Goal: Navigation & Orientation: Find specific page/section

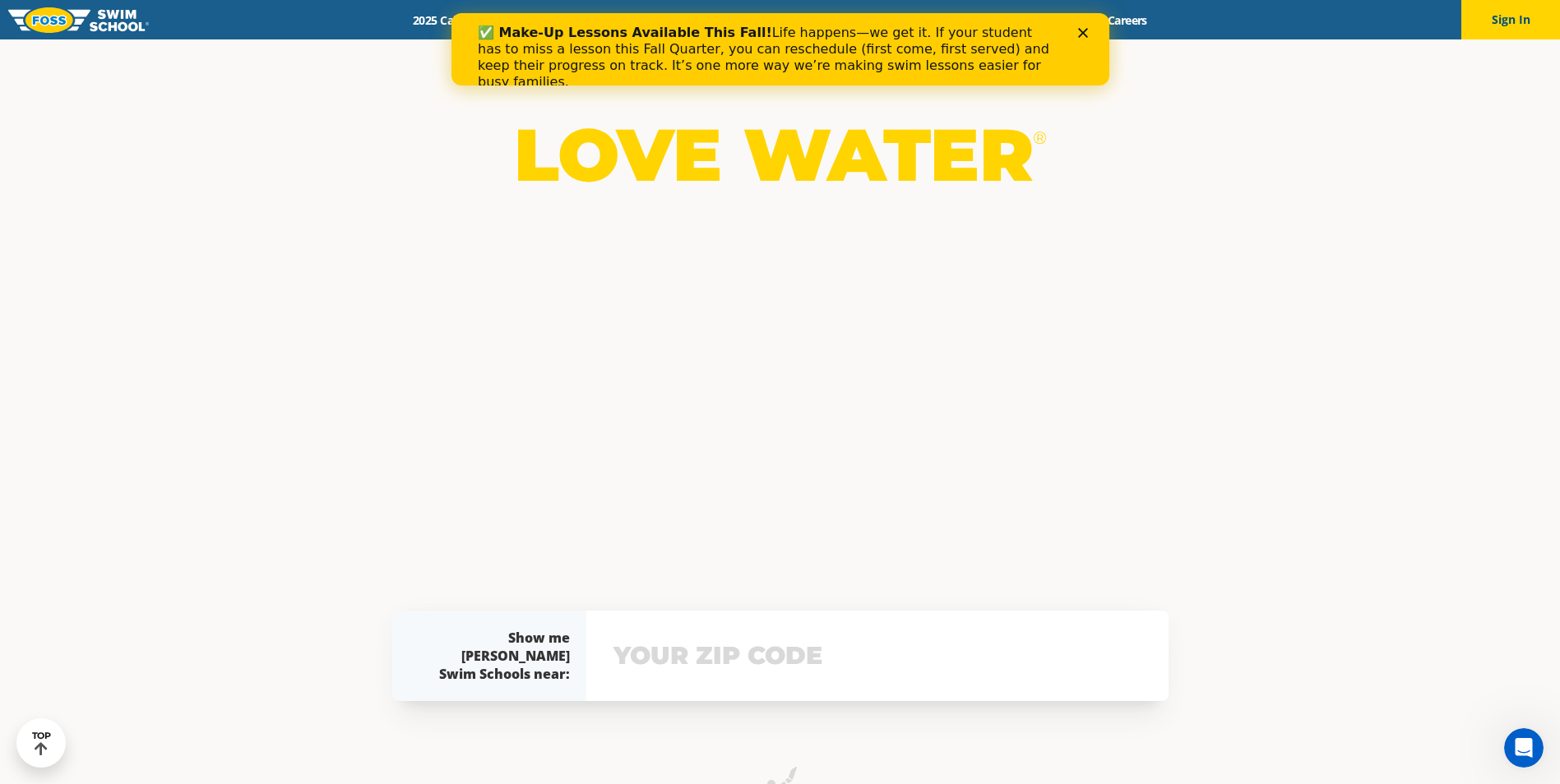
scroll to position [206, 0]
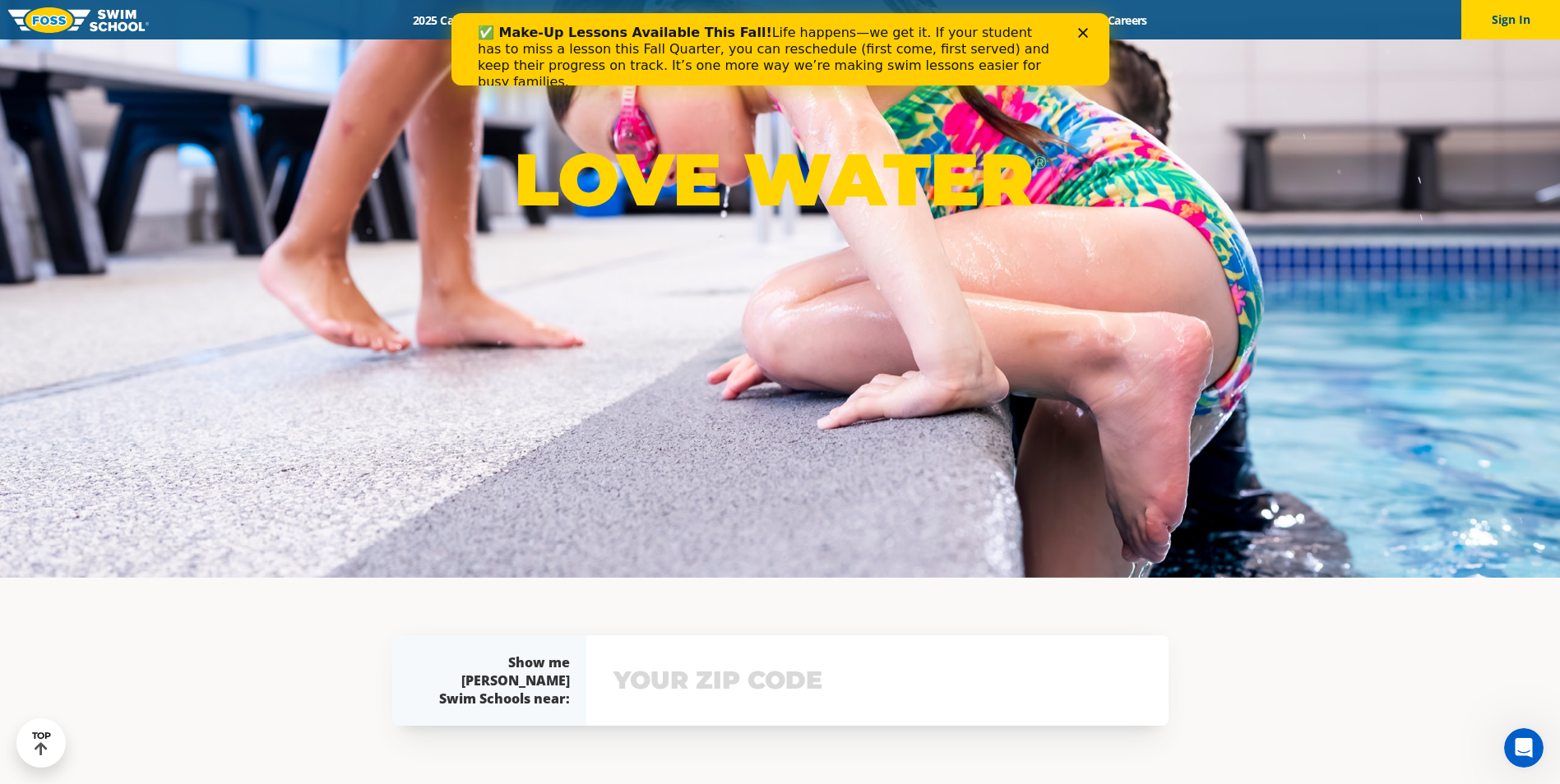
click at [1082, 29] on icon "Close" at bounding box center [1082, 32] width 10 height 10
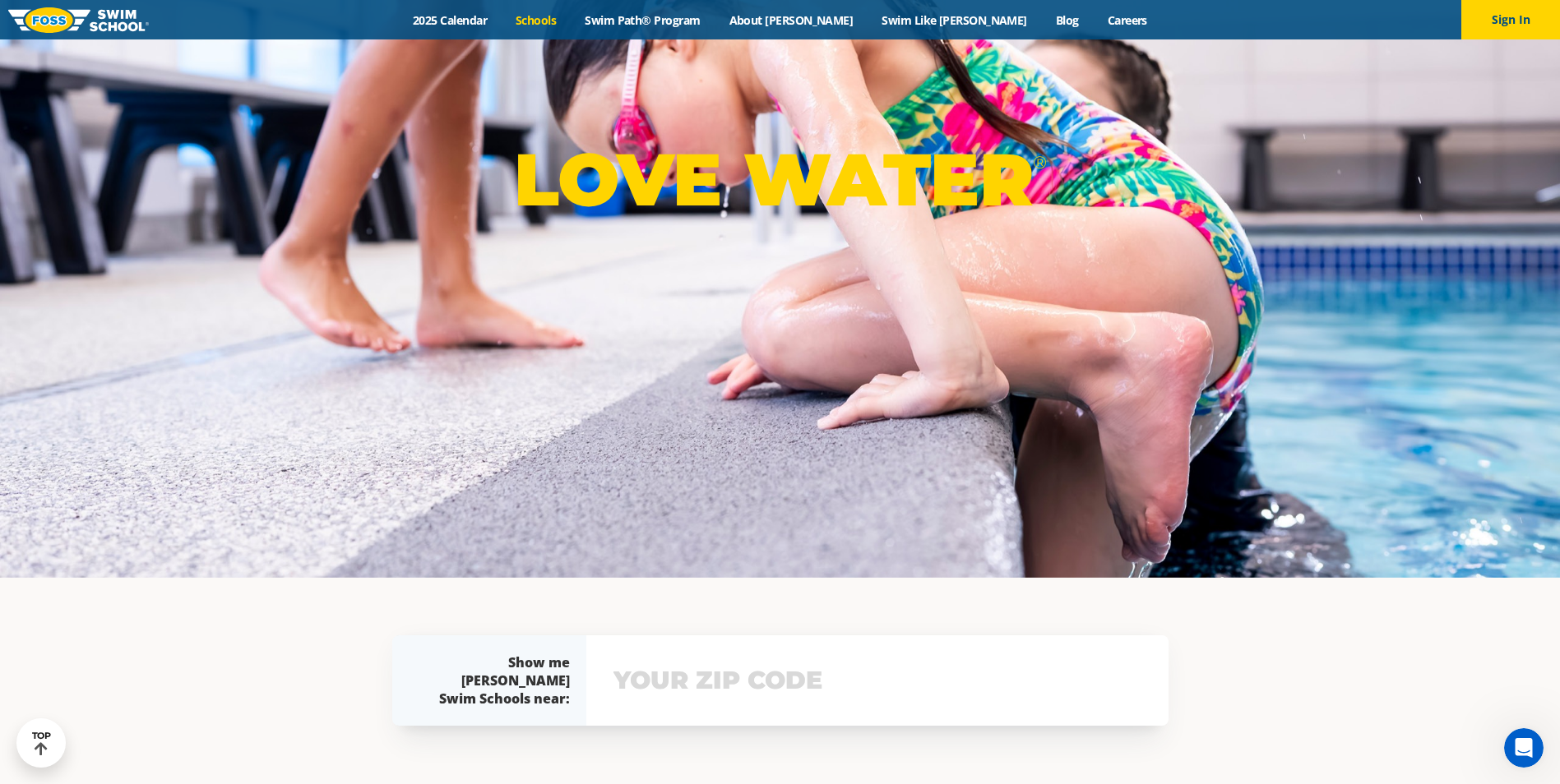
click at [570, 17] on link "Schools" at bounding box center [537, 20] width 69 height 16
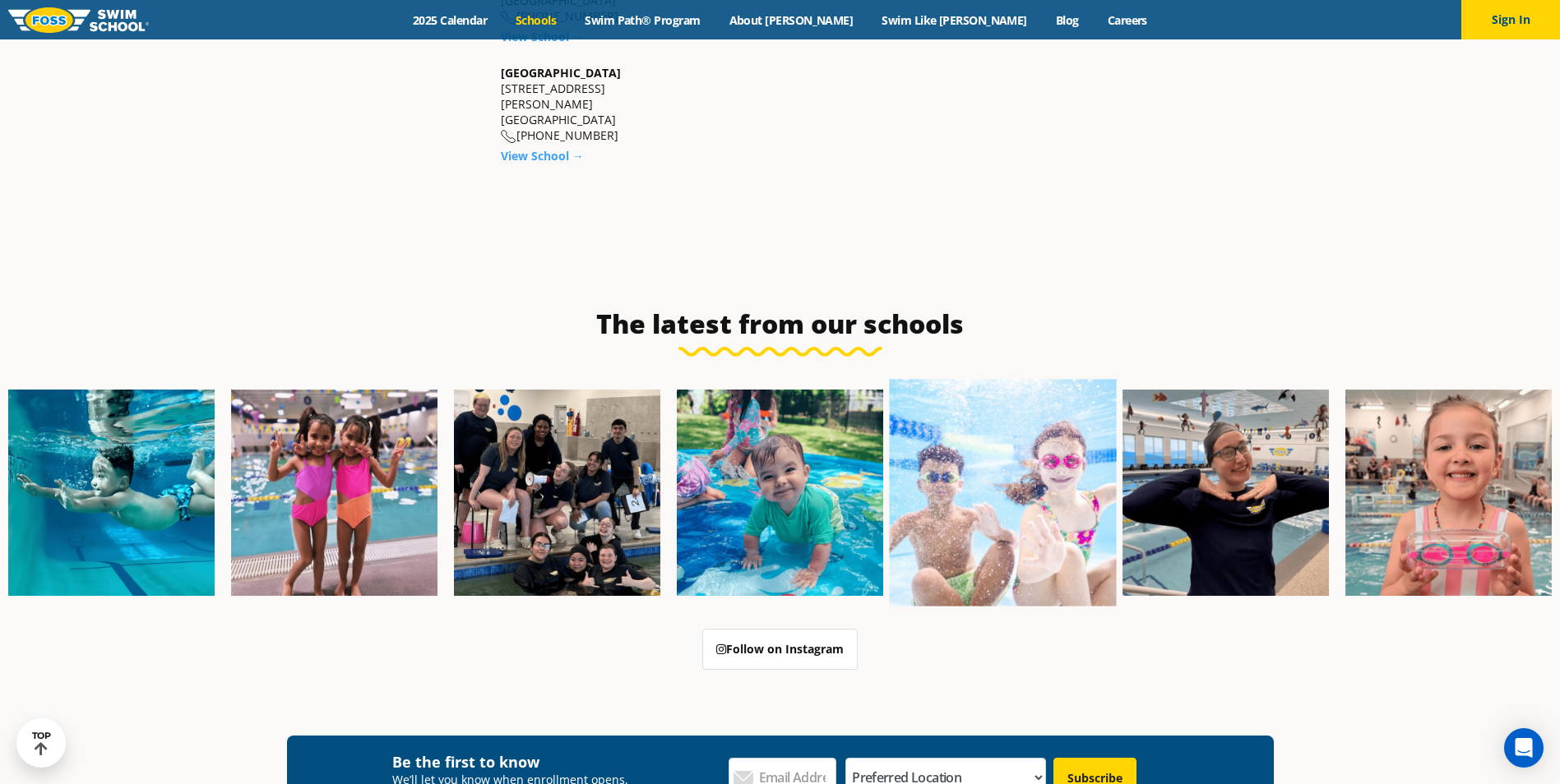
scroll to position [2137, 0]
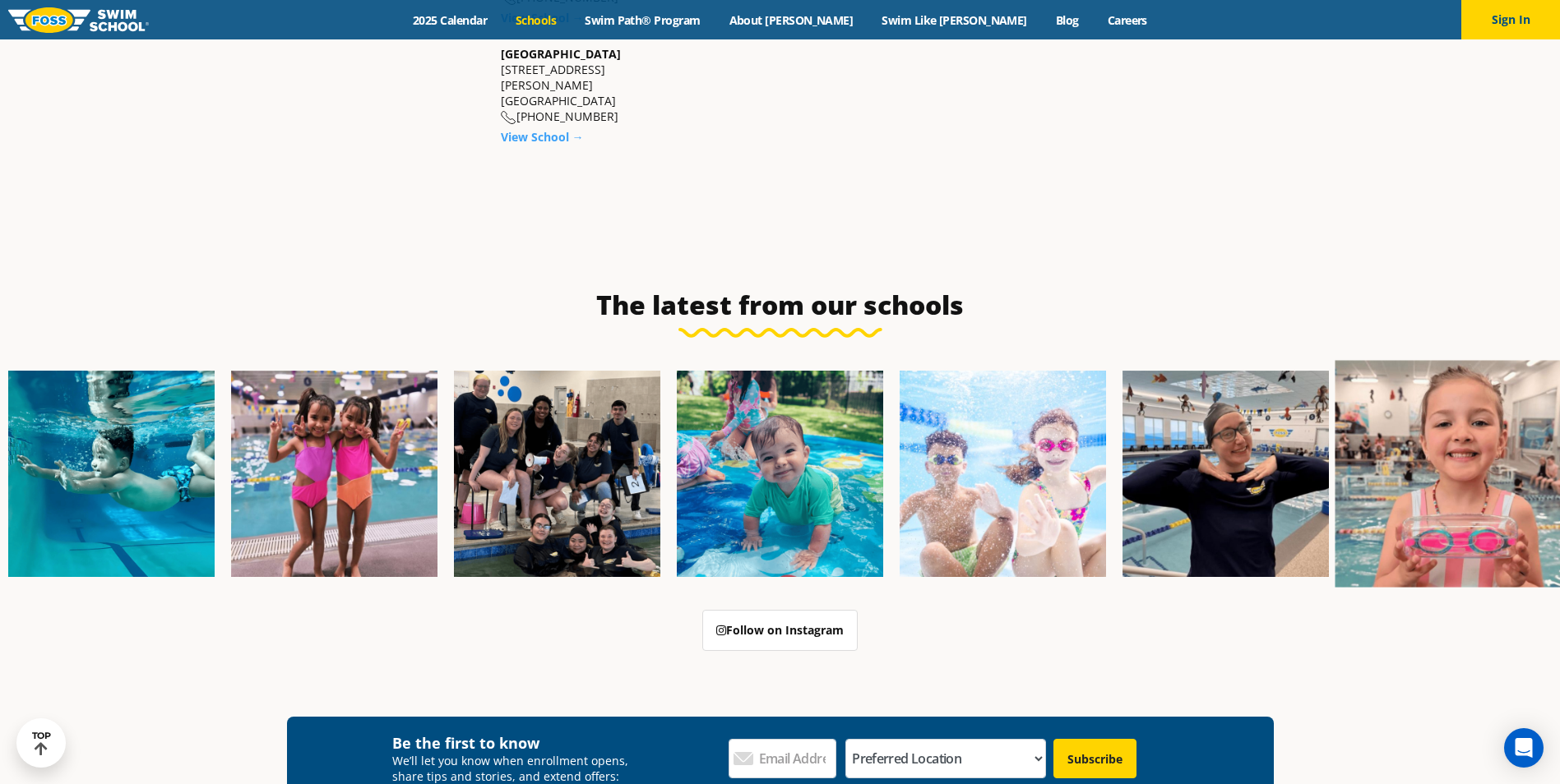
click at [1453, 360] on img at bounding box center [1448, 473] width 227 height 227
